Goal: Check status: Check status

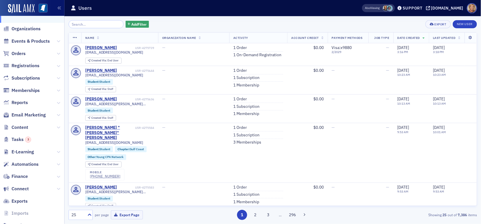
scroll to position [30, 0]
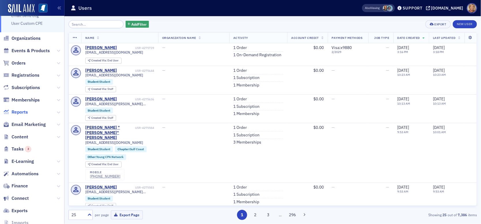
click at [23, 111] on span "Reports" at bounding box center [20, 112] width 16 height 6
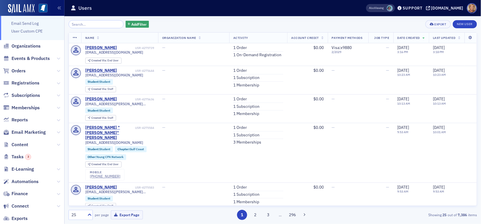
scroll to position [59, 0]
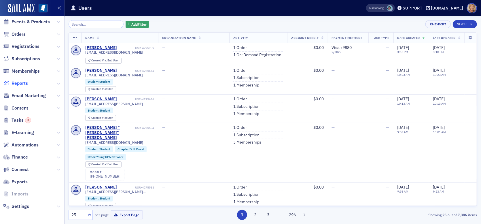
click at [18, 85] on span "Reports" at bounding box center [20, 83] width 16 height 6
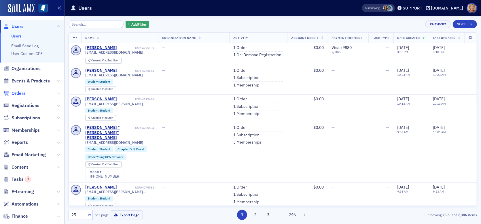
click at [17, 91] on span "Orders" at bounding box center [19, 93] width 14 height 6
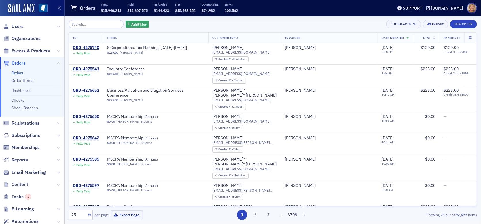
click at [82, 26] on input "search" at bounding box center [96, 24] width 55 height 8
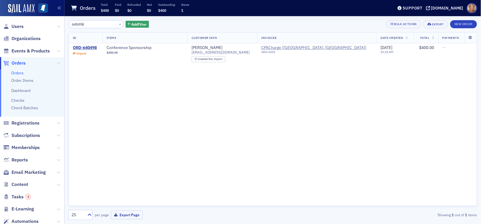
type input "640498"
click at [81, 46] on div "ORD-640498" at bounding box center [85, 47] width 24 height 5
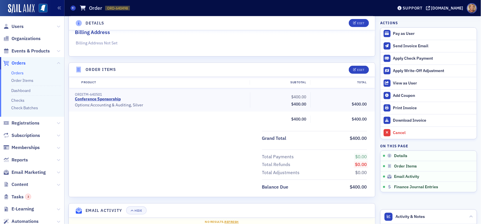
scroll to position [176, 0]
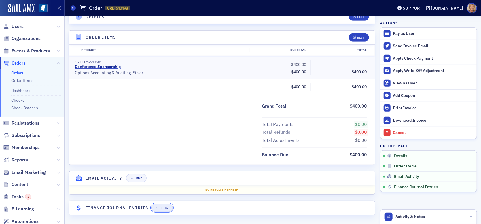
click at [163, 206] on div "Show" at bounding box center [164, 207] width 9 height 3
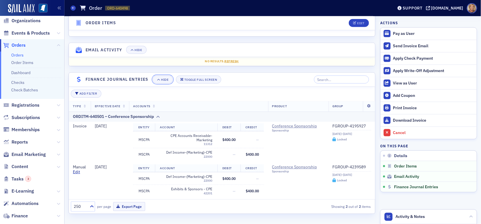
scroll to position [1, 0]
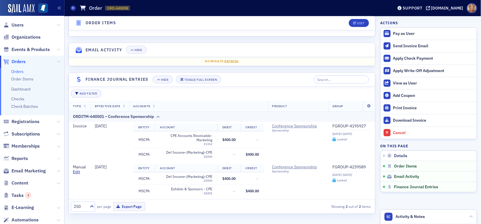
click at [57, 158] on icon at bounding box center [58, 158] width 3 height 3
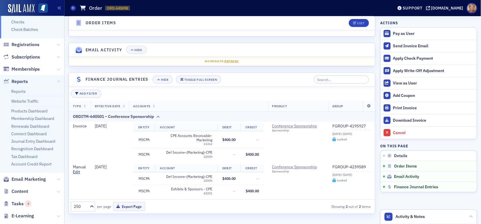
scroll to position [88, 0]
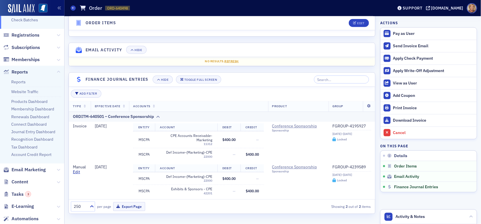
click at [54, 155] on li "Account Credit Report" at bounding box center [36, 154] width 50 height 5
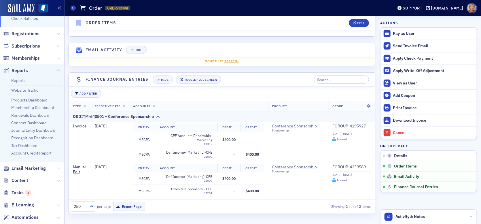
scroll to position [85, 0]
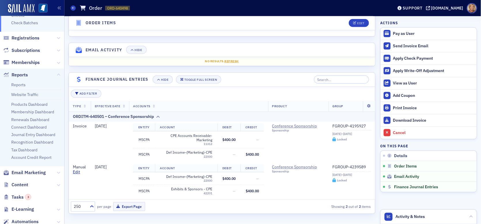
click at [19, 162] on ul "Reports Website Traffic Products Dashboard Membership Dashboard Renewals Dashbo…" at bounding box center [32, 123] width 64 height 85
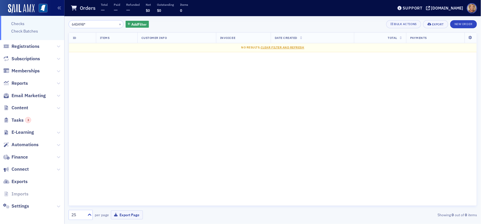
scroll to position [77, 0]
type input "640498*"
click at [13, 81] on span "Reports" at bounding box center [20, 83] width 16 height 6
